Goal: Check status: Check status

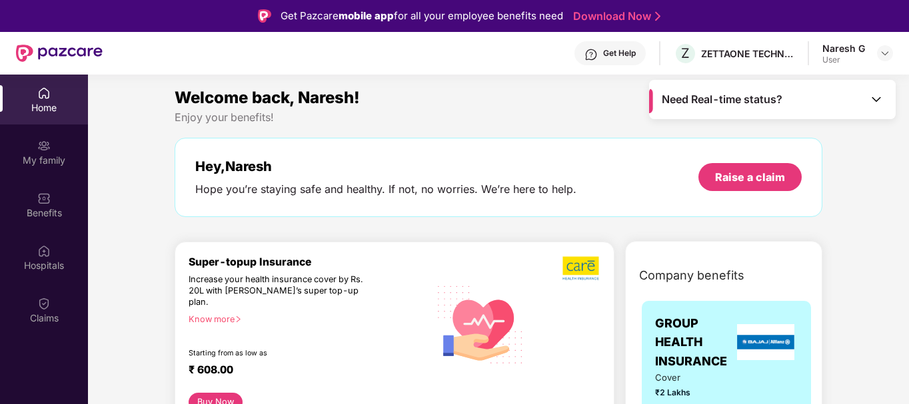
click at [772, 100] on span "Need Real-time status?" at bounding box center [722, 100] width 121 height 14
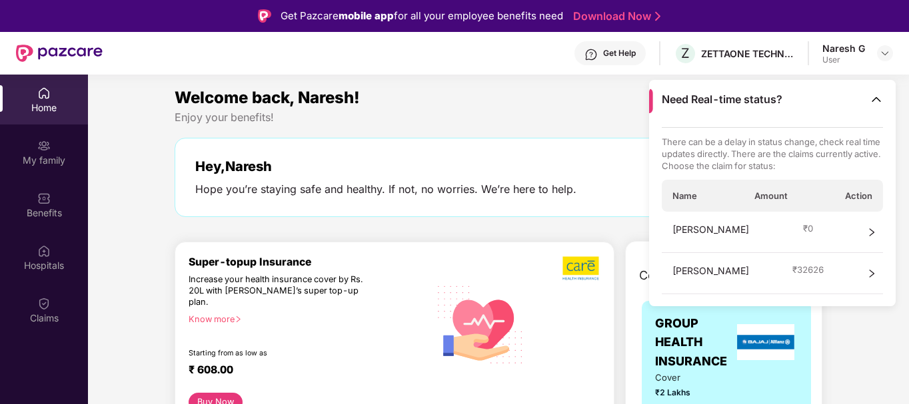
click at [702, 271] on span "[PERSON_NAME]" at bounding box center [710, 274] width 77 height 20
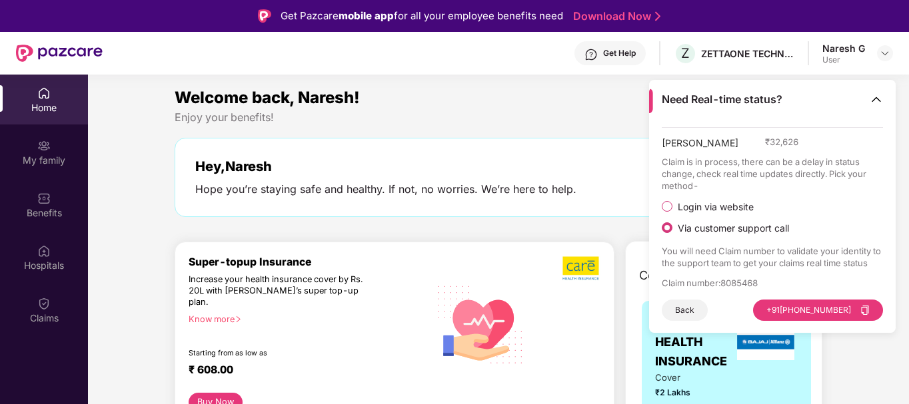
click at [872, 94] on img at bounding box center [876, 99] width 13 height 13
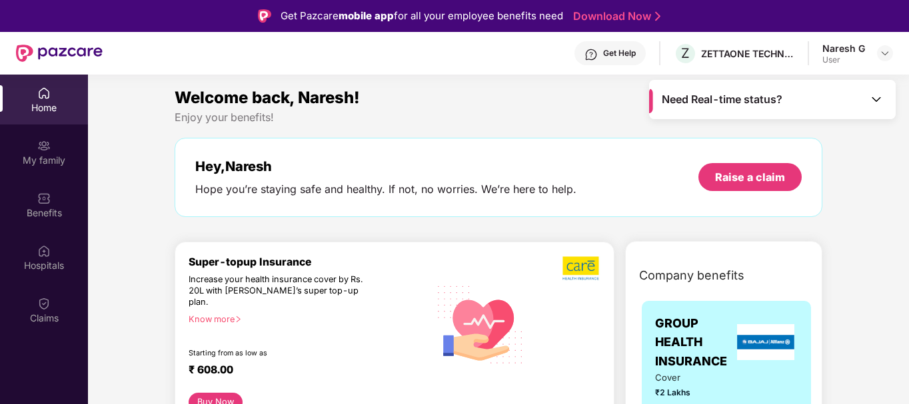
click at [732, 105] on span "Need Real-time status?" at bounding box center [722, 100] width 121 height 14
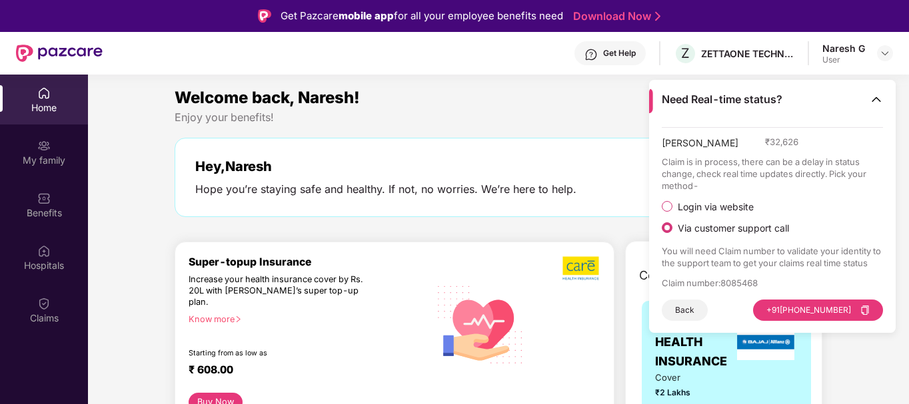
click at [685, 150] on span "[PERSON_NAME]" at bounding box center [700, 146] width 77 height 20
click at [690, 143] on span "[PERSON_NAME]" at bounding box center [700, 146] width 77 height 20
click at [690, 313] on button "Back" at bounding box center [685, 310] width 46 height 21
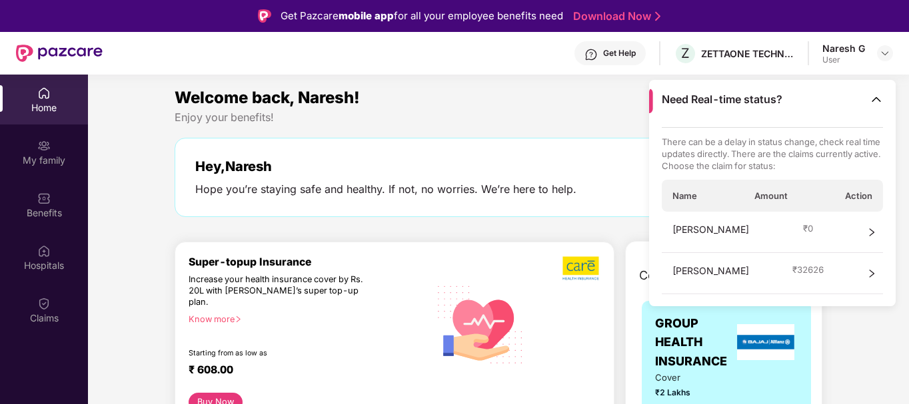
click at [717, 230] on span "[PERSON_NAME]" at bounding box center [710, 233] width 77 height 20
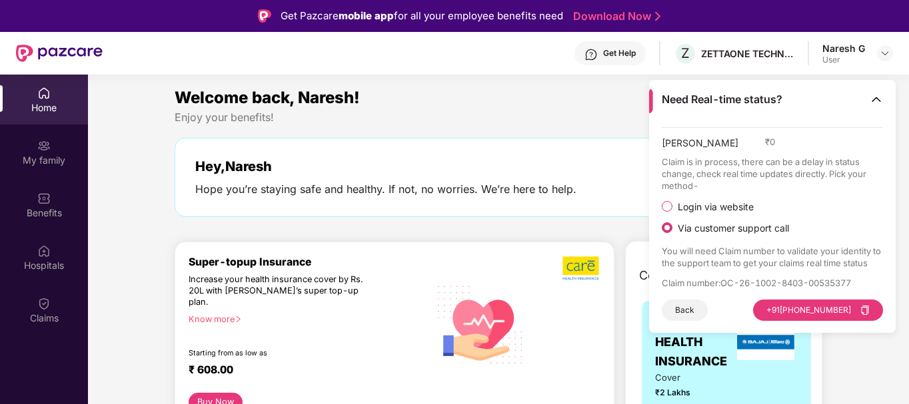
click at [690, 311] on button "Back" at bounding box center [685, 310] width 46 height 21
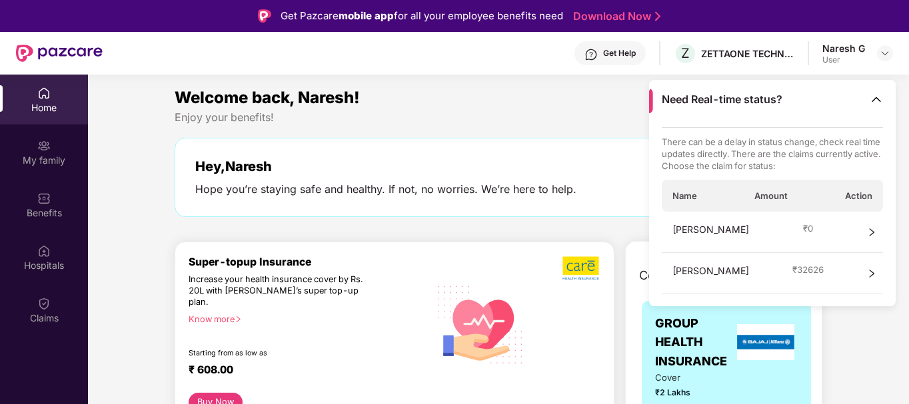
click at [877, 231] on div "[PERSON_NAME] ₹ 0" at bounding box center [773, 232] width 222 height 41
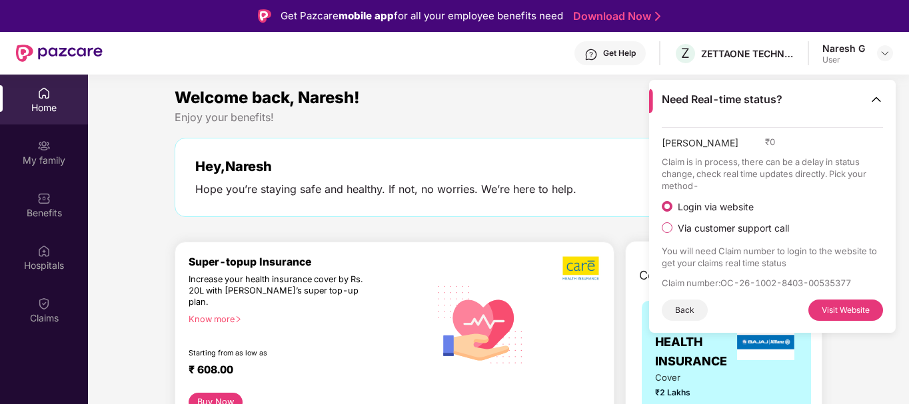
click at [685, 308] on button "Back" at bounding box center [685, 310] width 46 height 21
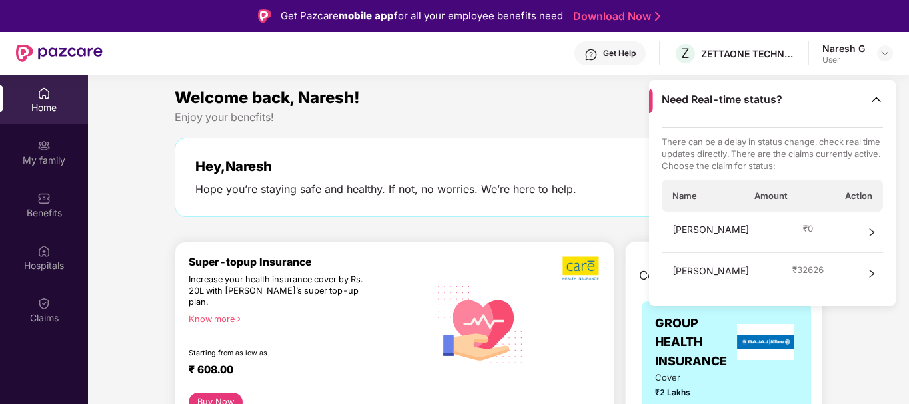
click at [780, 277] on div "[PERSON_NAME] ₹ 32626" at bounding box center [773, 273] width 222 height 41
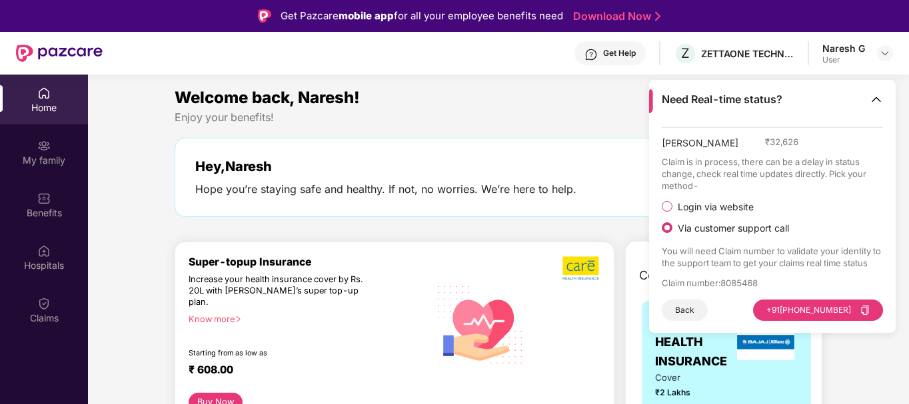
click at [704, 206] on span "Login via website" at bounding box center [715, 207] width 87 height 12
click at [842, 303] on button "Visit Website" at bounding box center [845, 310] width 75 height 21
drag, startPoint x: 722, startPoint y: 281, endPoint x: 770, endPoint y: 279, distance: 48.0
click at [771, 279] on p "Claim number : 8085468" at bounding box center [773, 283] width 222 height 12
copy p "8085468"
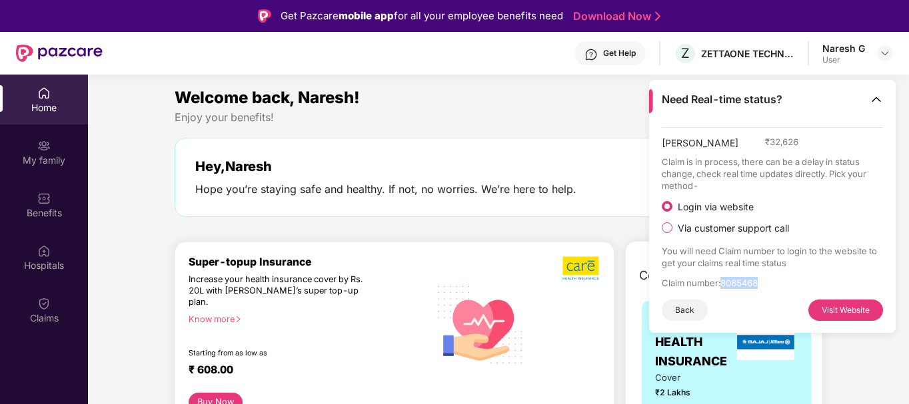
click at [876, 104] on img at bounding box center [876, 99] width 13 height 13
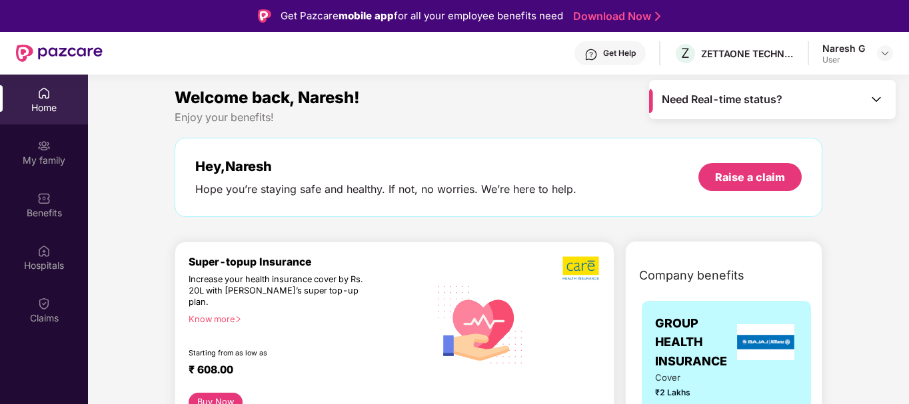
click at [876, 104] on img at bounding box center [876, 99] width 13 height 13
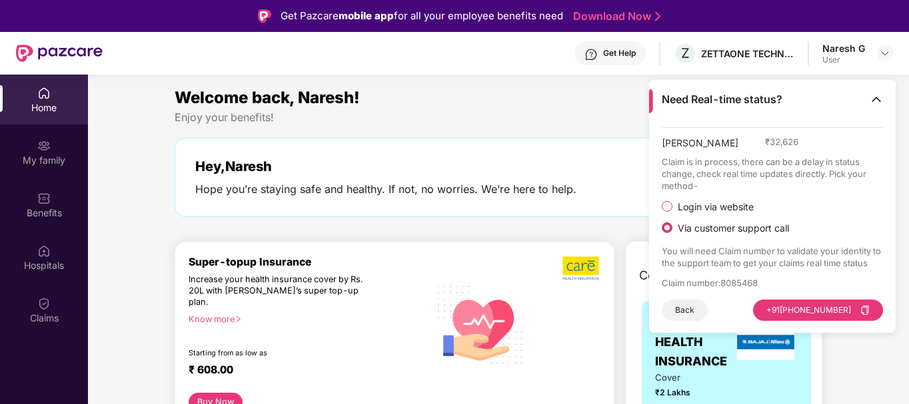
click at [692, 309] on button "Back" at bounding box center [685, 310] width 46 height 21
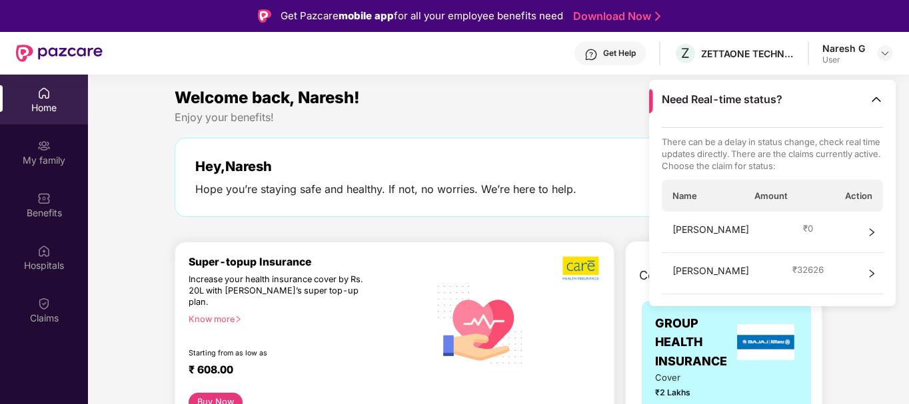
click at [714, 231] on span "[PERSON_NAME]" at bounding box center [710, 233] width 77 height 20
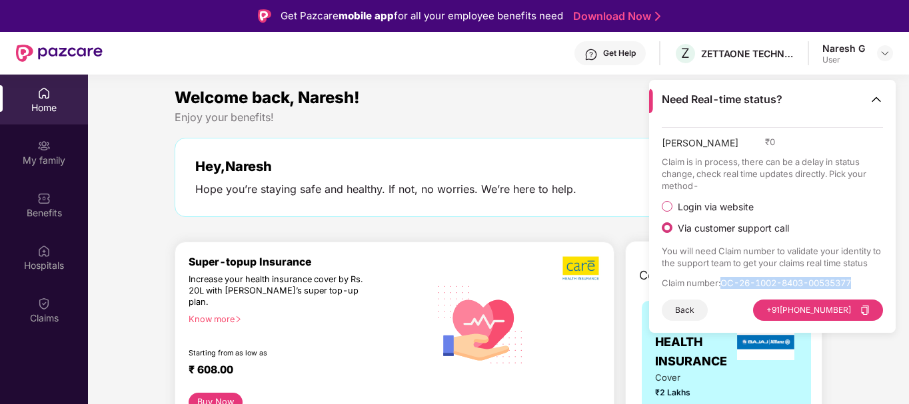
drag, startPoint x: 724, startPoint y: 281, endPoint x: 869, endPoint y: 284, distance: 145.3
click at [869, 283] on p "Claim number : OC-26-1002-8403-00535377" at bounding box center [773, 283] width 222 height 12
copy p "OC-26-1002-8403-00535377"
